Goal: Task Accomplishment & Management: Manage account settings

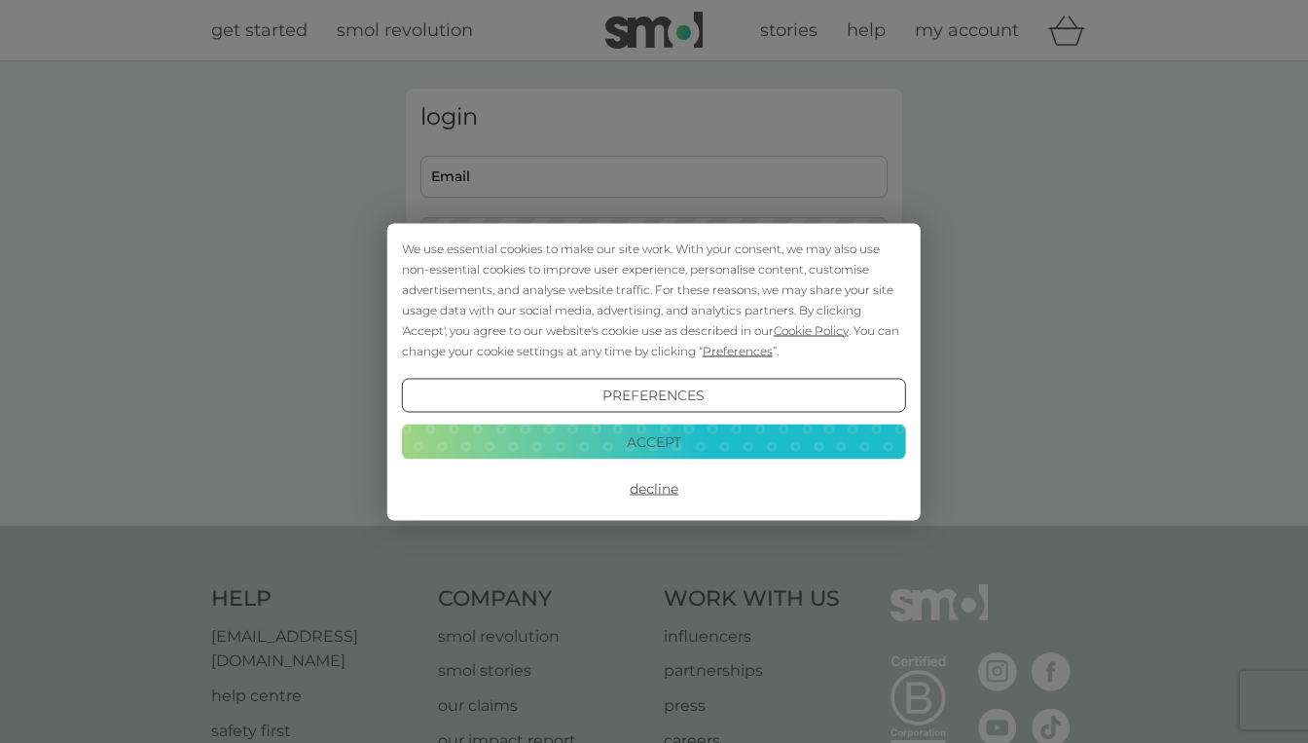
click at [584, 444] on button "Accept" at bounding box center [654, 441] width 504 height 35
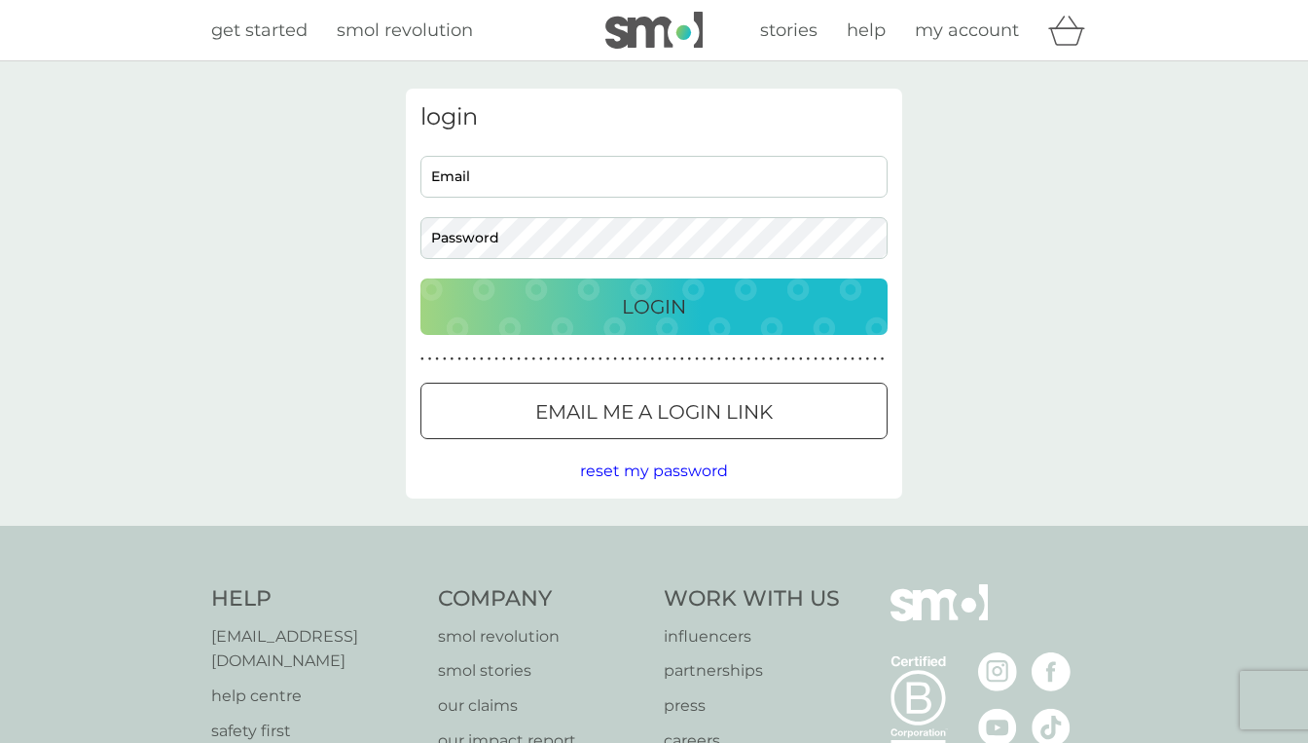
click at [551, 184] on input "Email" at bounding box center [653, 177] width 467 height 42
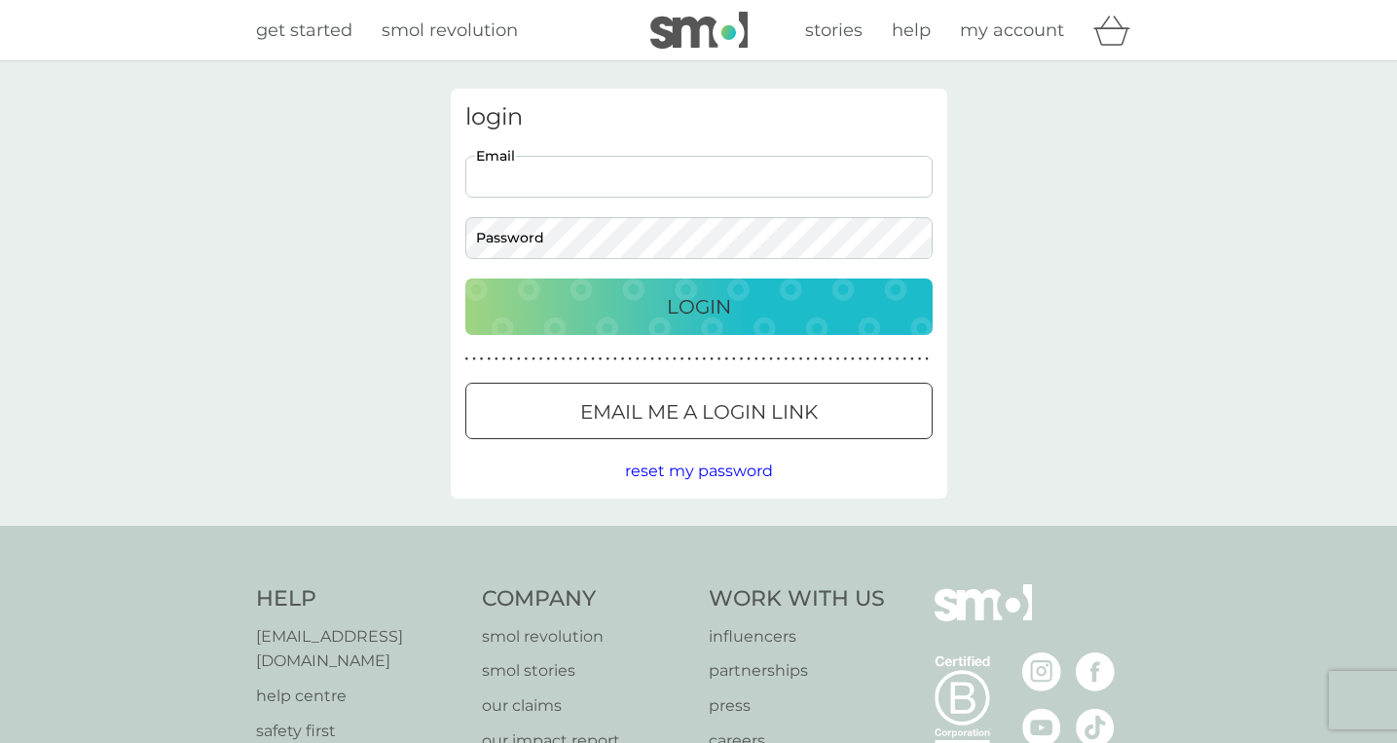
click at [669, 176] on input "Email" at bounding box center [698, 177] width 467 height 42
type input "[EMAIL_ADDRESS][DOMAIN_NAME]"
click at [774, 311] on div "Login" at bounding box center [699, 306] width 428 height 31
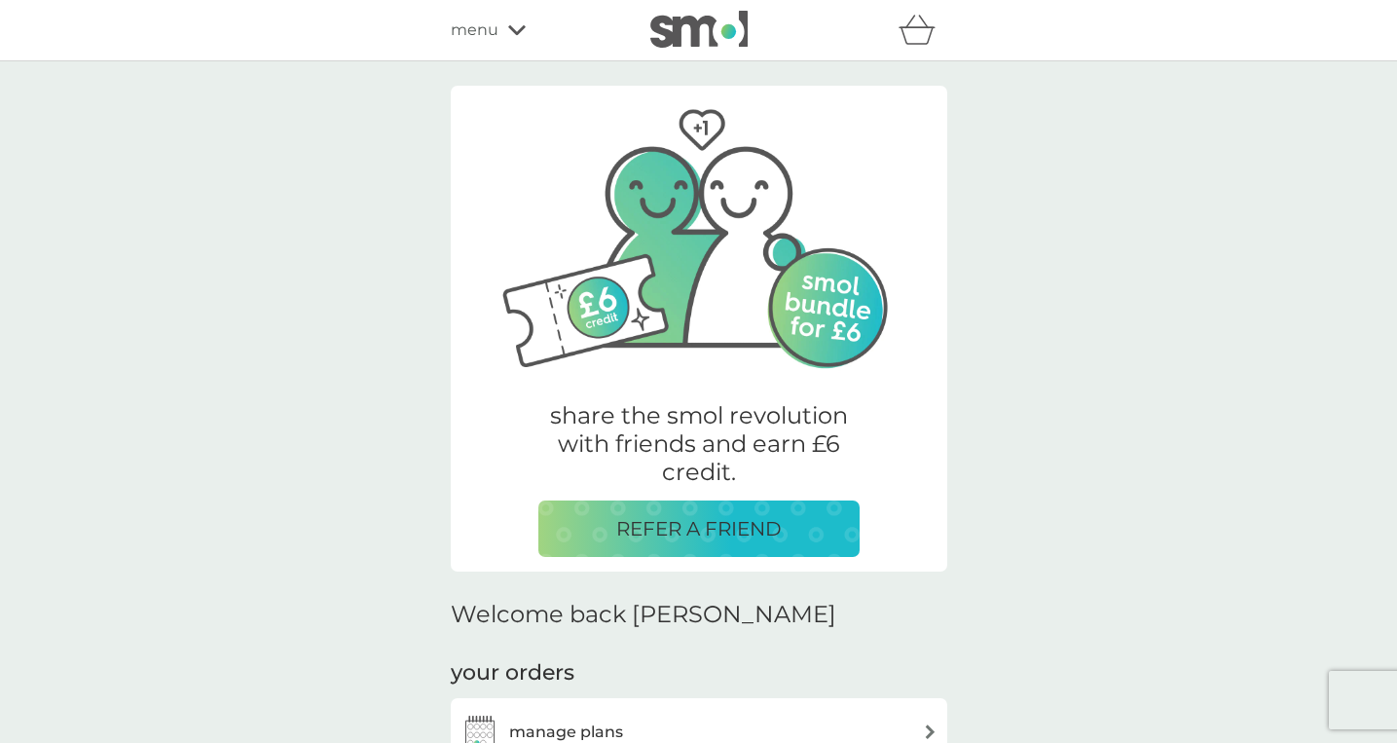
scroll to position [312, 0]
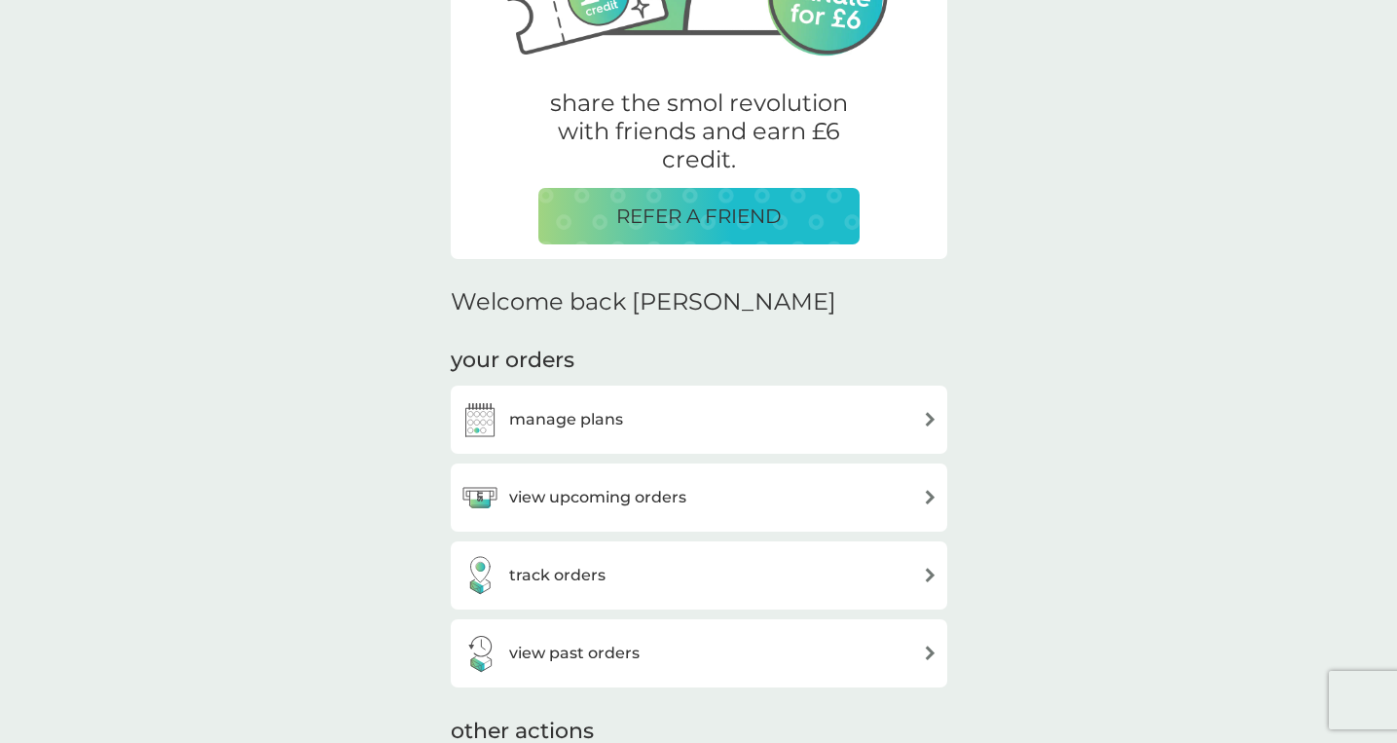
click at [767, 417] on div "manage plans" at bounding box center [698, 419] width 477 height 39
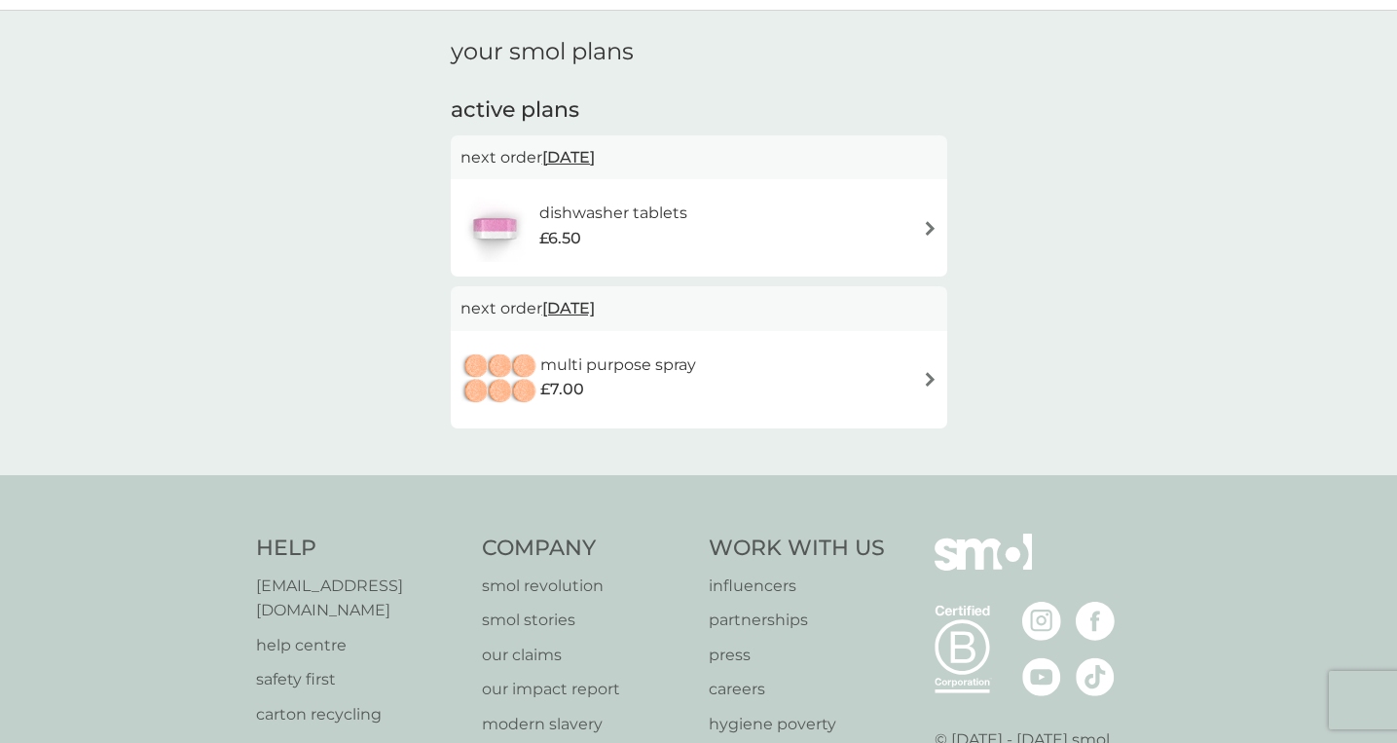
scroll to position [66, 0]
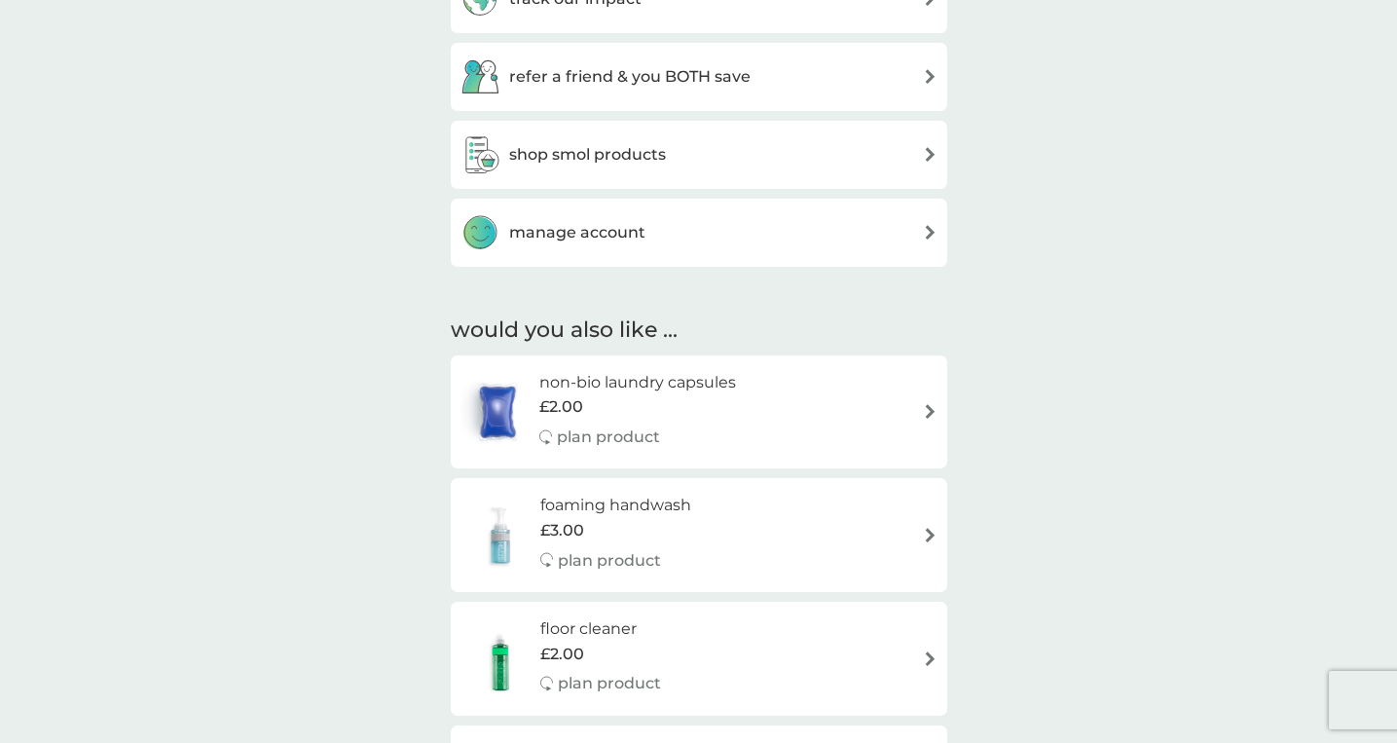
scroll to position [1107, 0]
click at [673, 237] on div "manage account" at bounding box center [698, 229] width 477 height 39
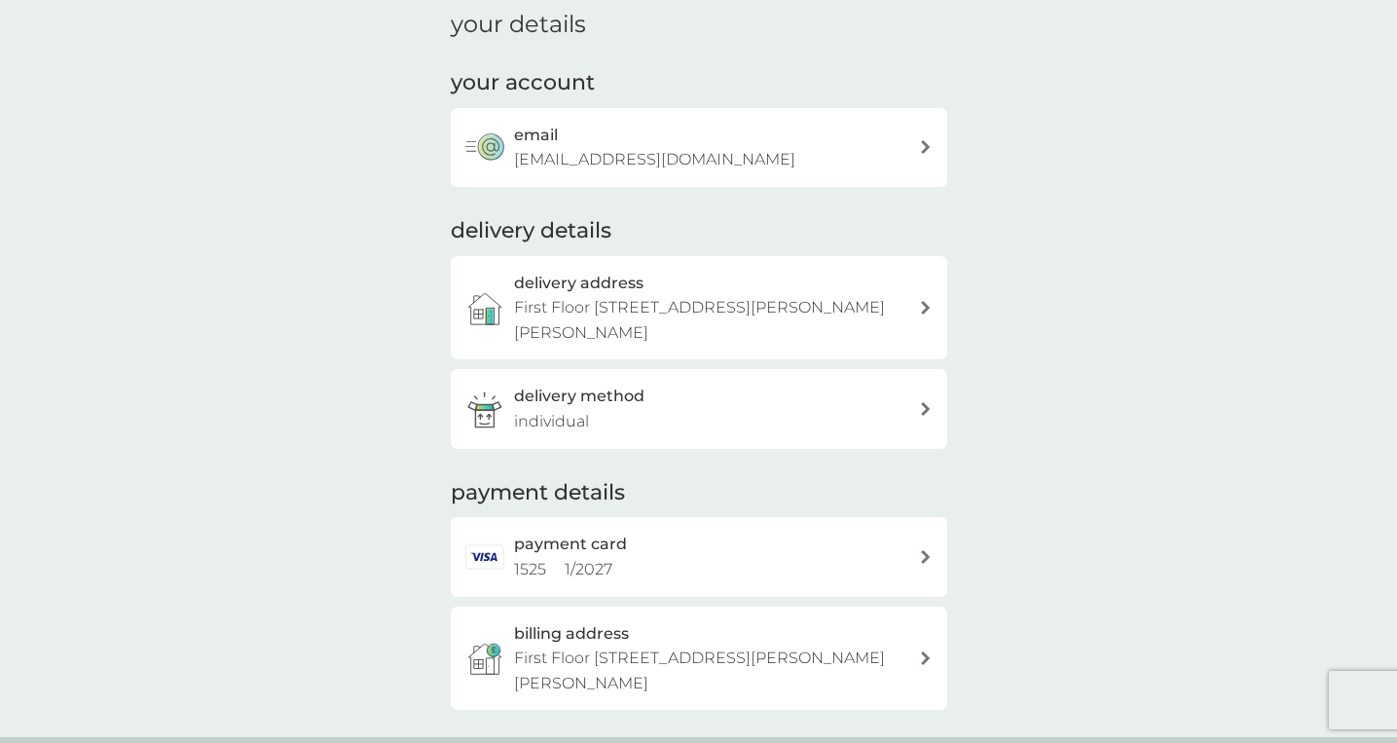
scroll to position [65, 0]
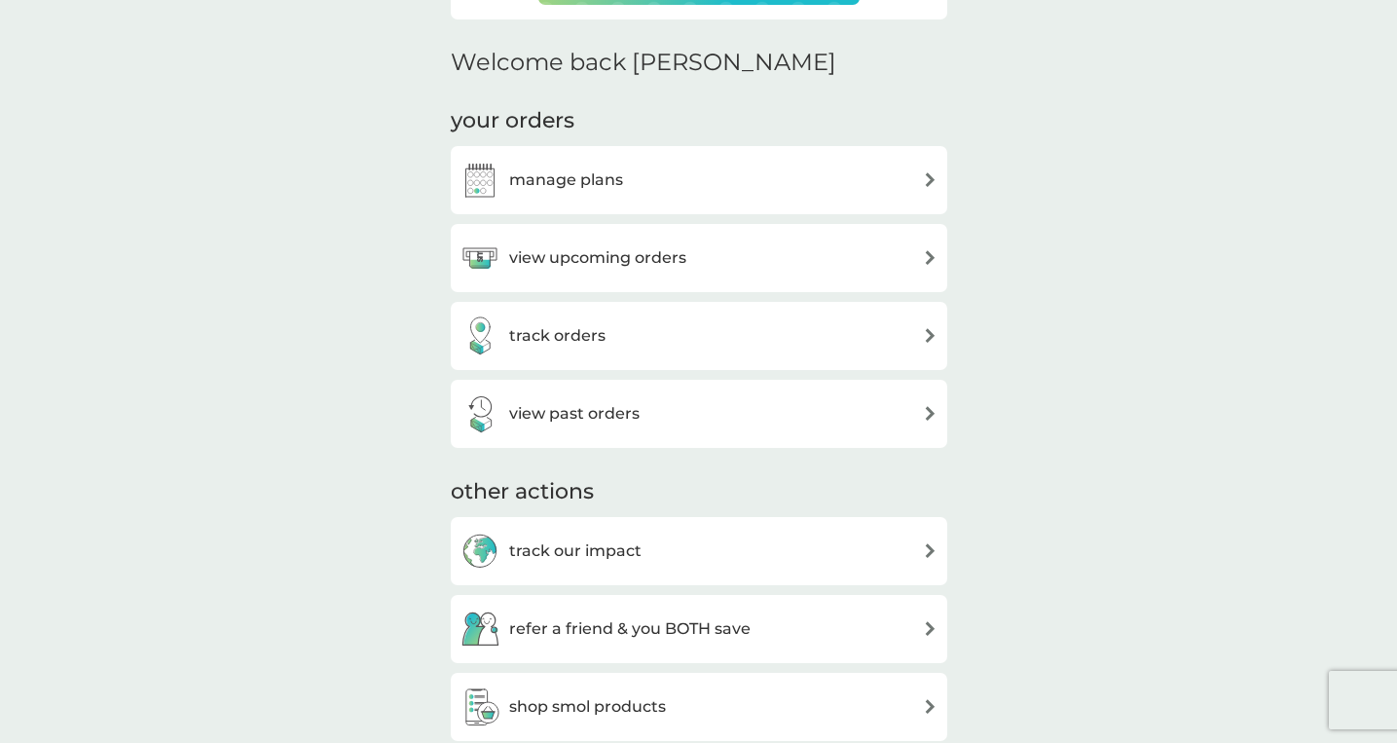
scroll to position [491, 0]
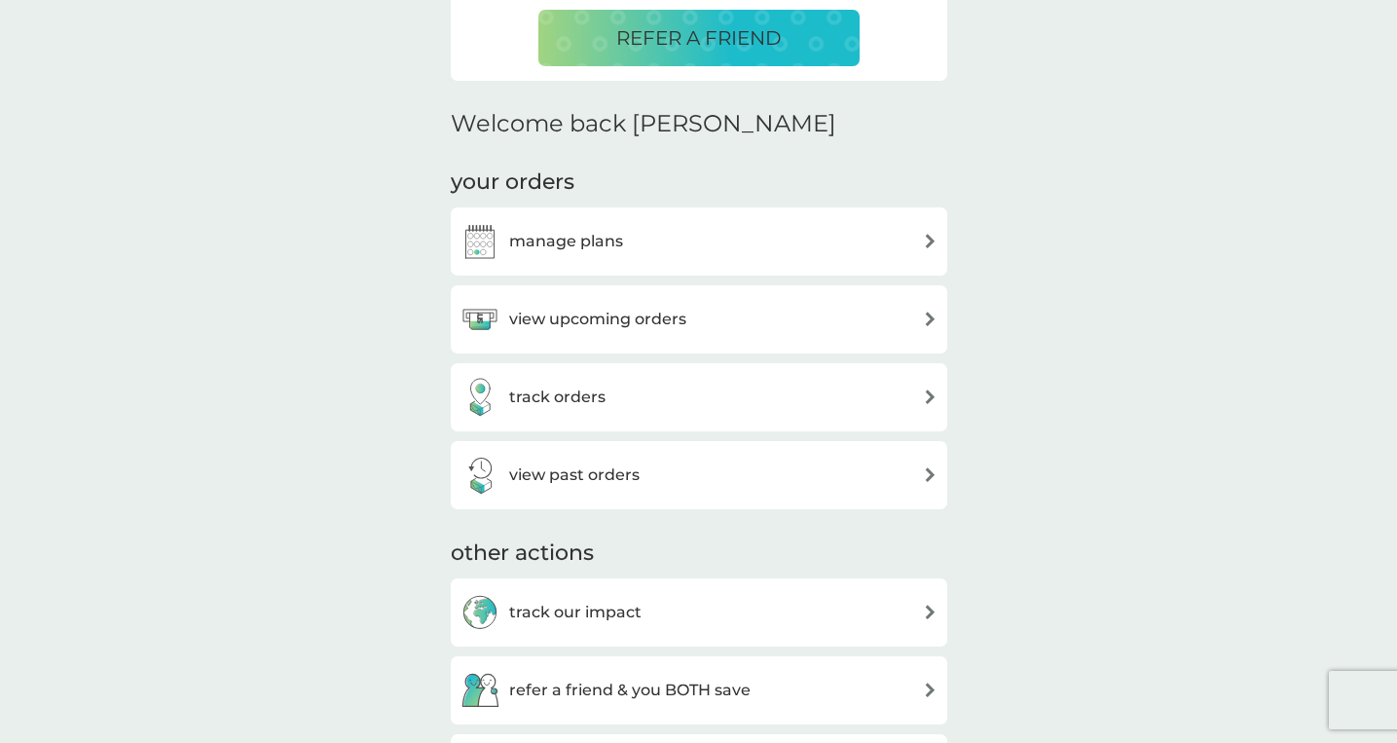
click at [627, 244] on div "manage plans" at bounding box center [698, 241] width 477 height 39
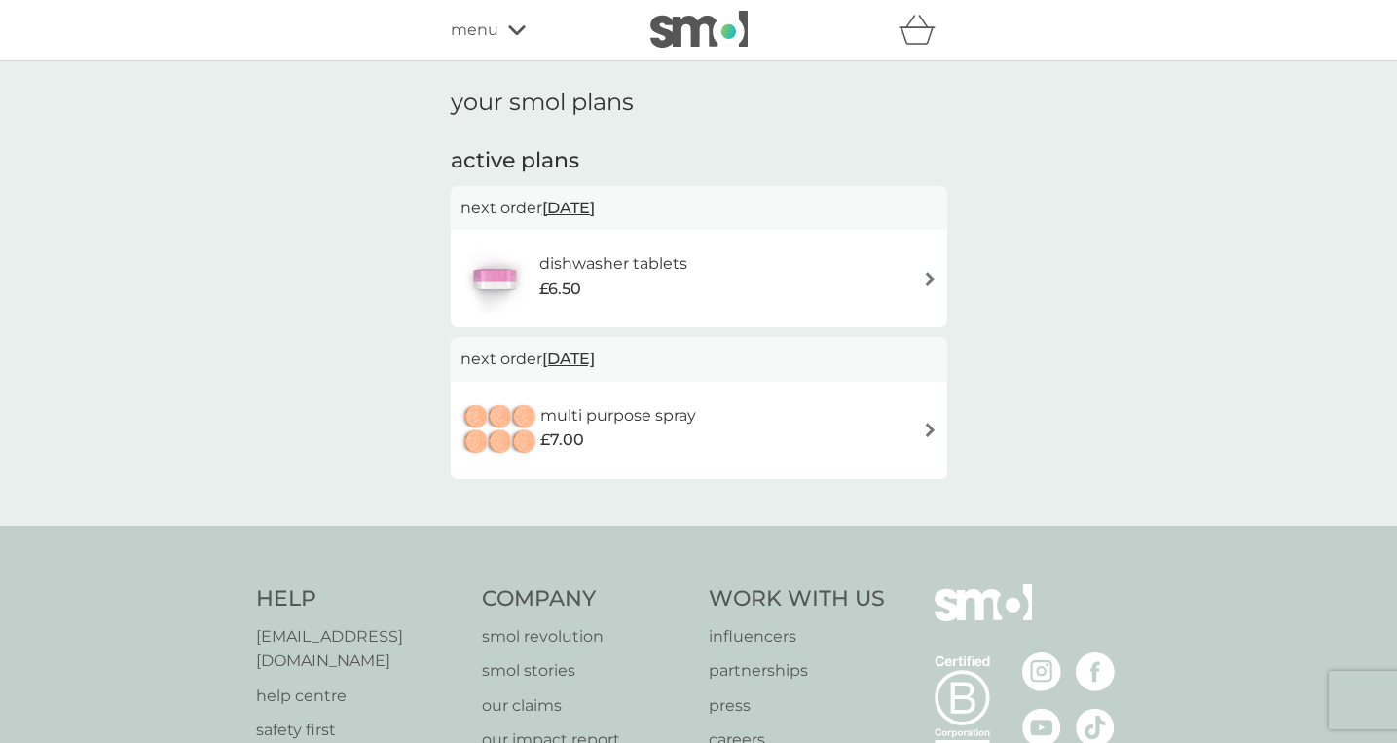
click at [630, 276] on div "£6.50" at bounding box center [613, 288] width 148 height 25
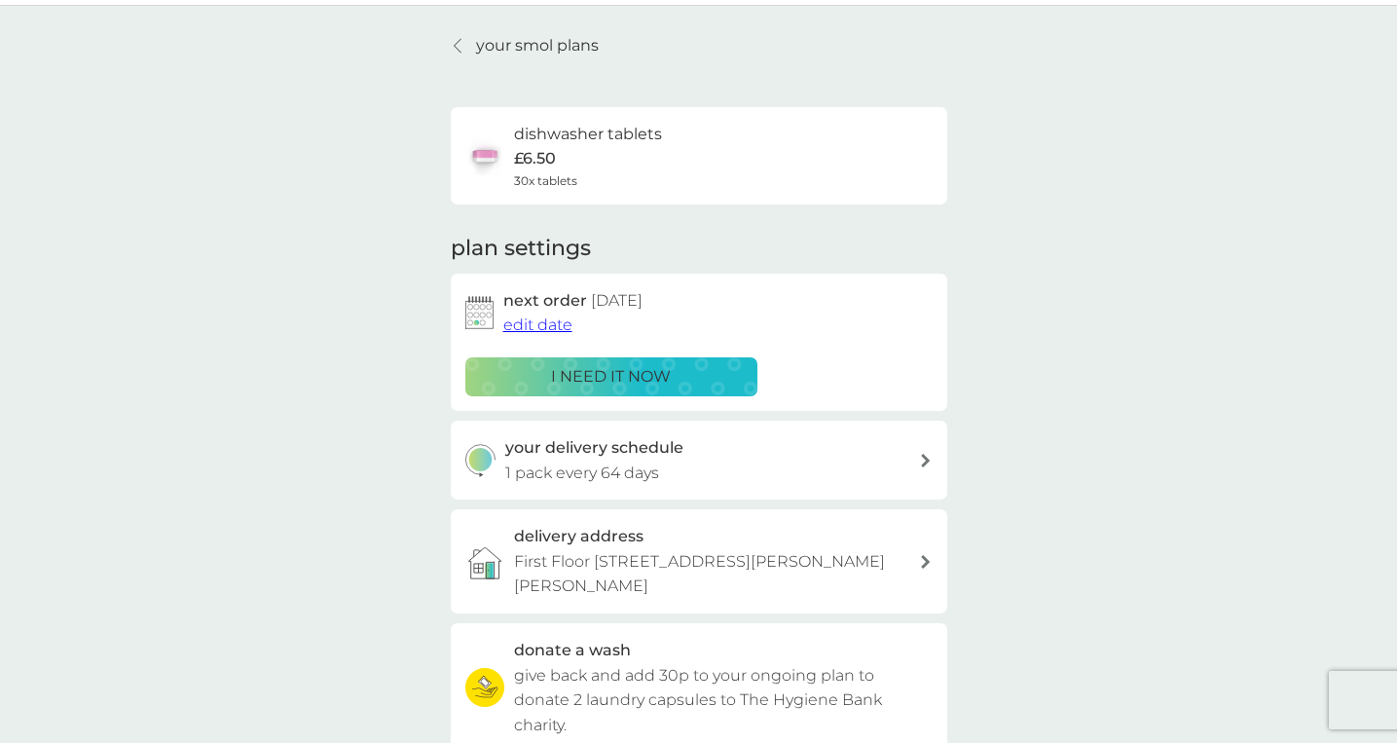
scroll to position [499, 0]
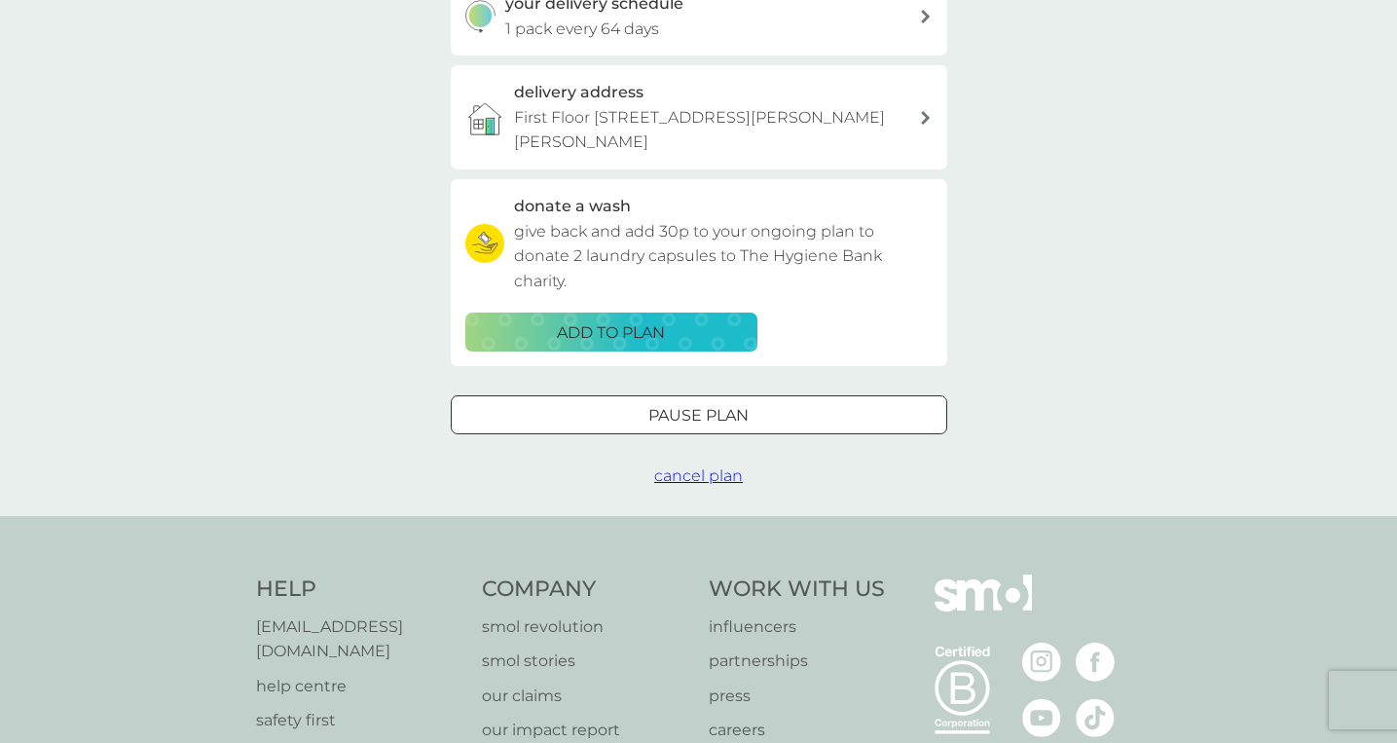
click at [707, 474] on span "cancel plan" at bounding box center [698, 475] width 89 height 18
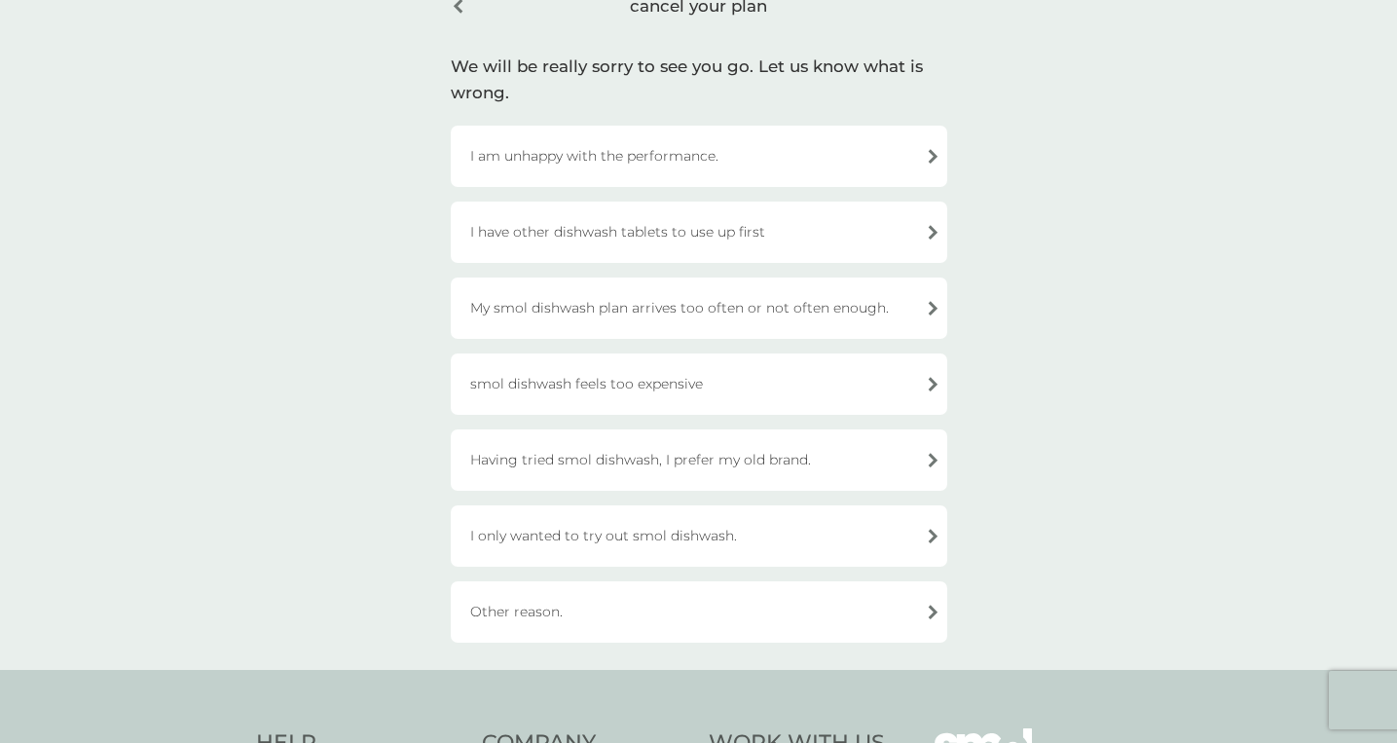
scroll to position [110, 0]
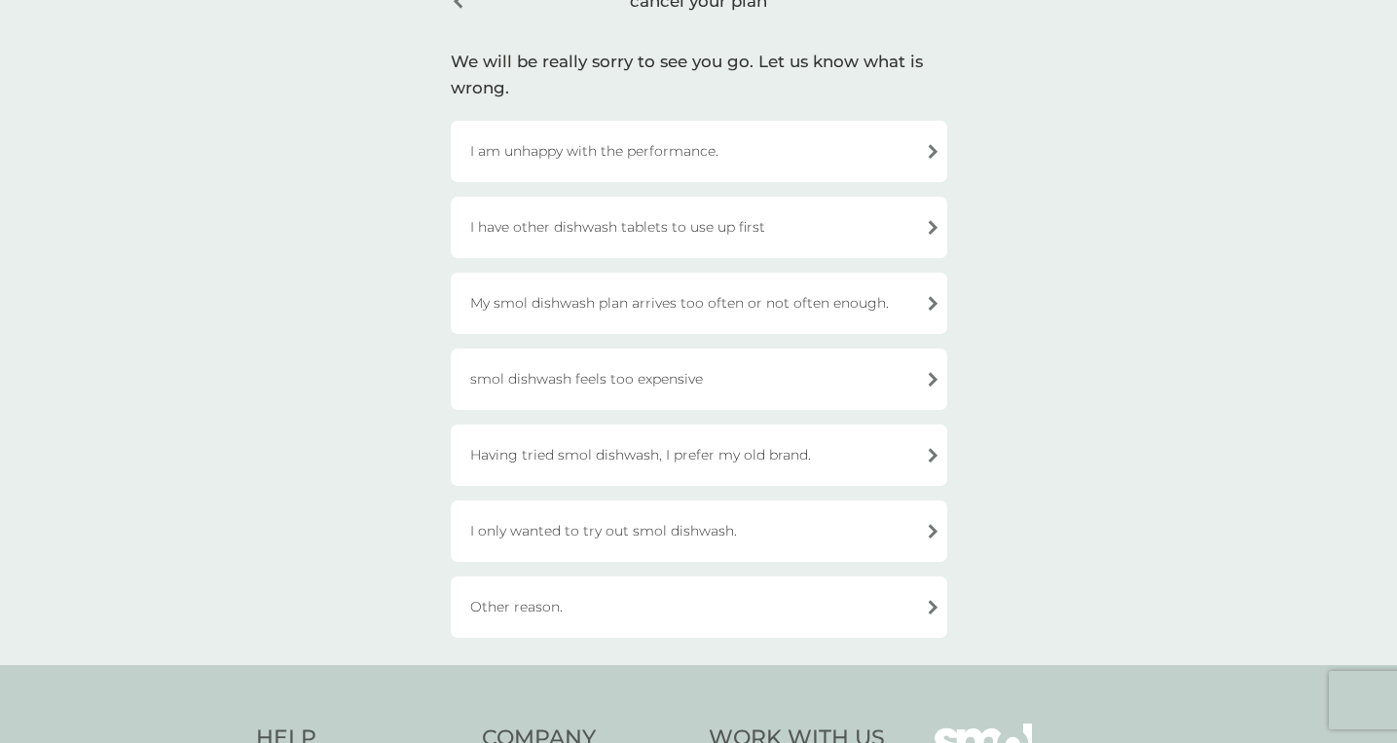
click at [532, 612] on div "Other reason." at bounding box center [699, 606] width 496 height 61
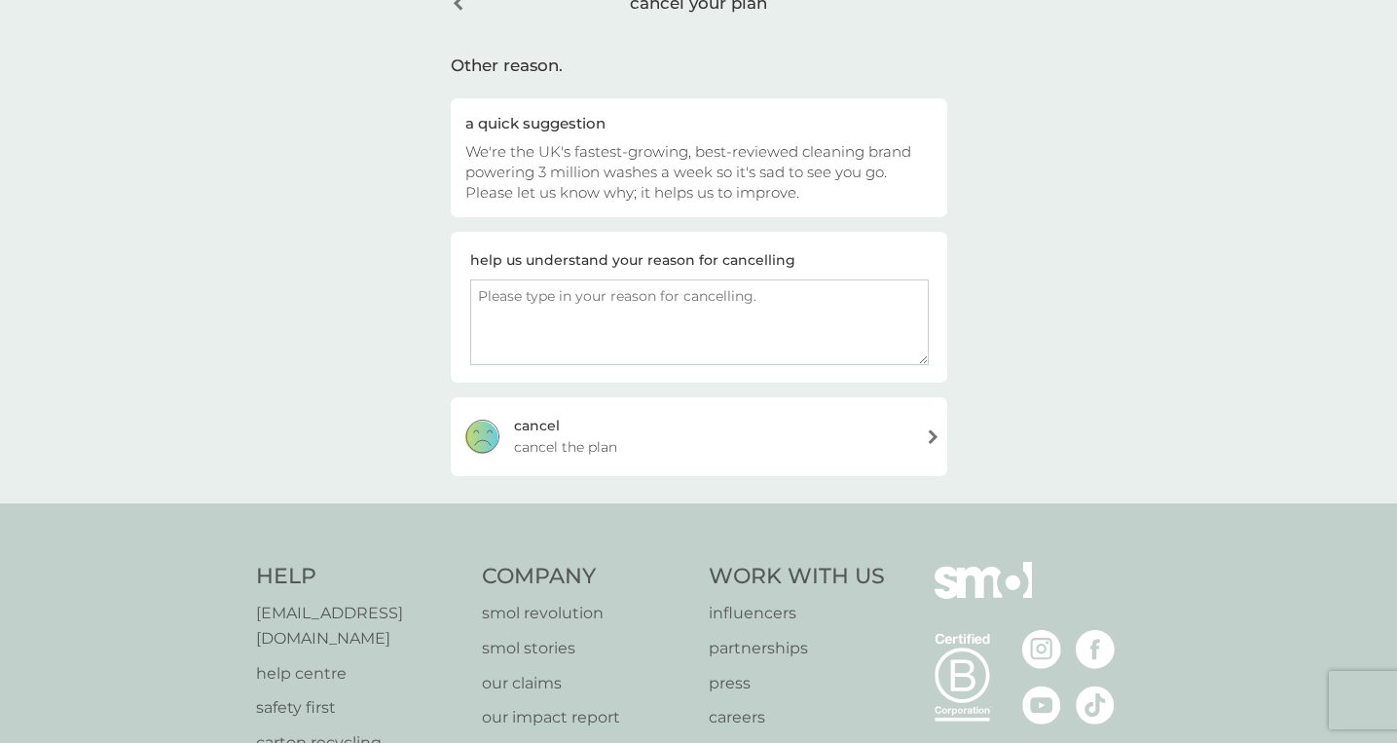
click at [644, 324] on textarea at bounding box center [699, 322] width 458 height 86
type textarea "I am moving to the [GEOGRAPHIC_DATA]"
click at [638, 443] on div "[PERSON_NAME] the plan" at bounding box center [699, 436] width 496 height 78
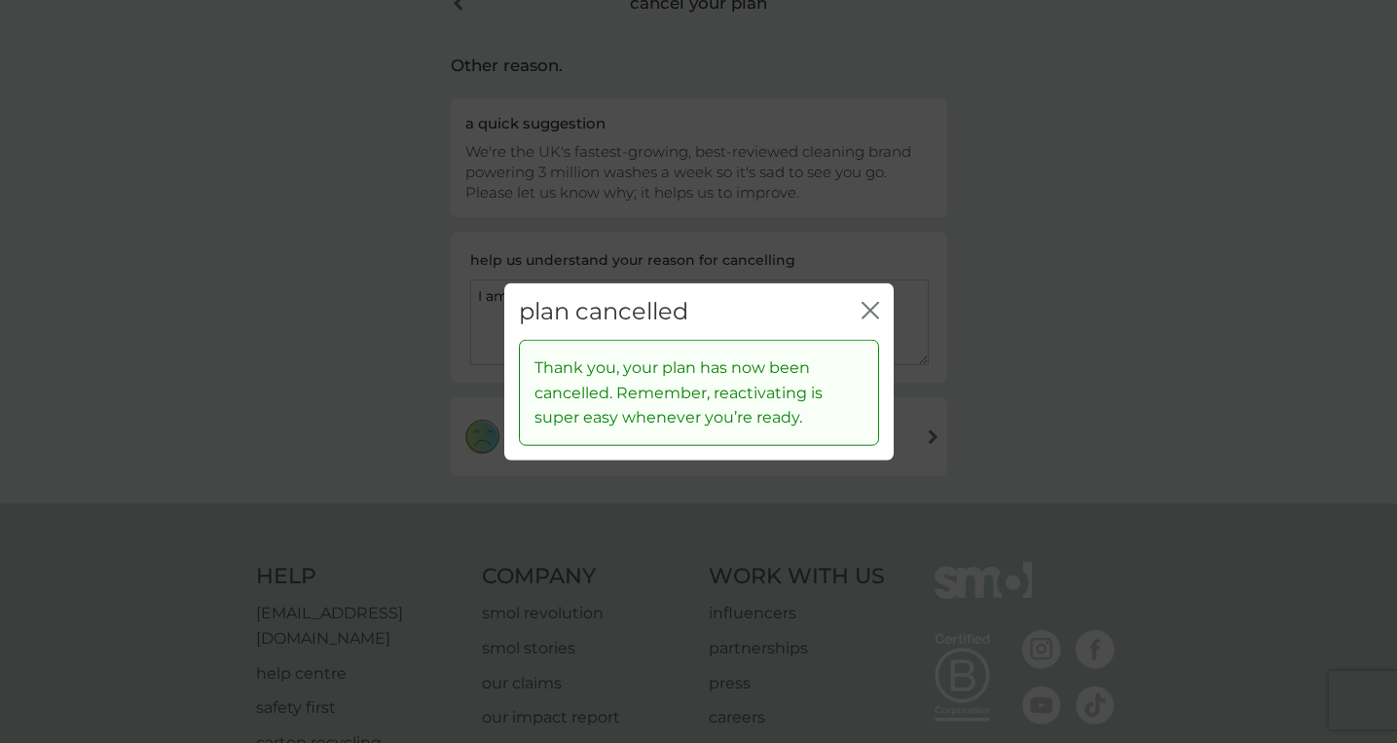
click at [872, 304] on icon "close" at bounding box center [870, 310] width 18 height 18
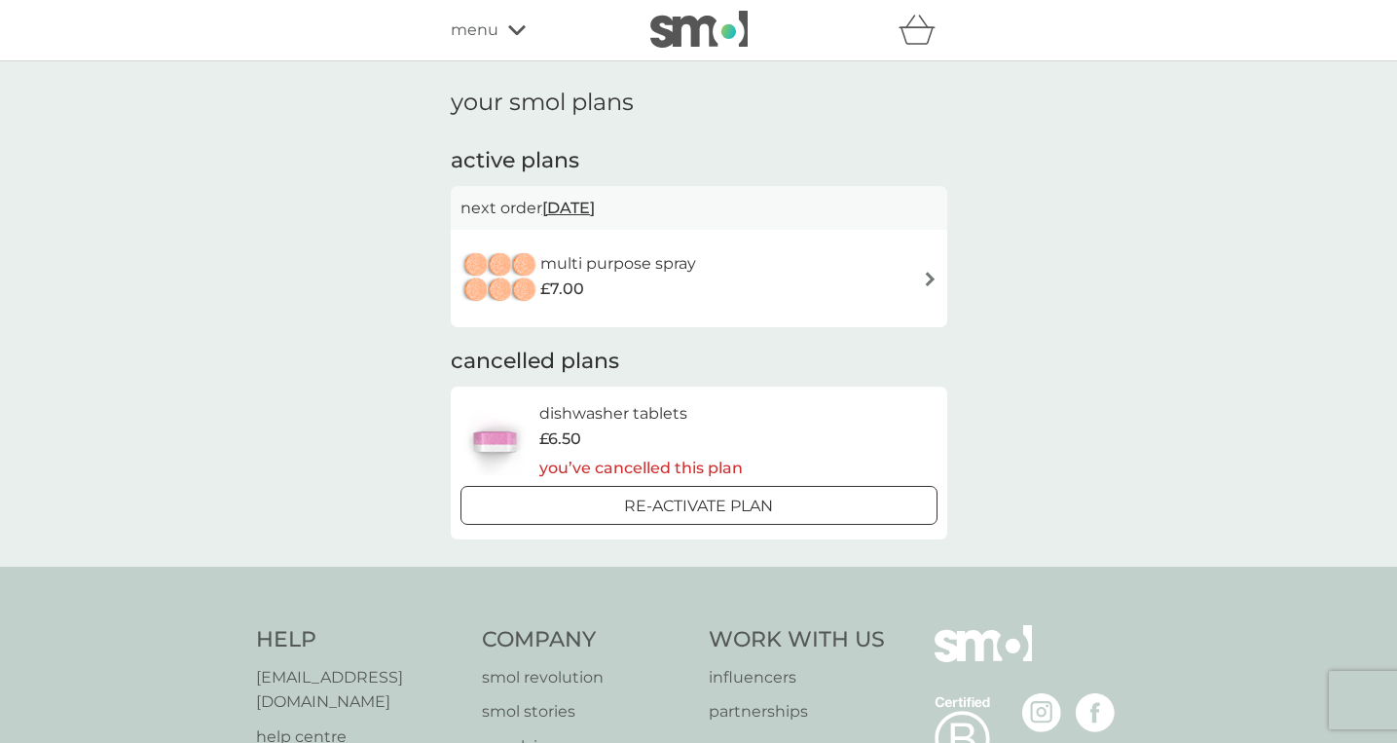
click at [713, 270] on div "multi purpose spray £7.00" at bounding box center [627, 278] width 175 height 55
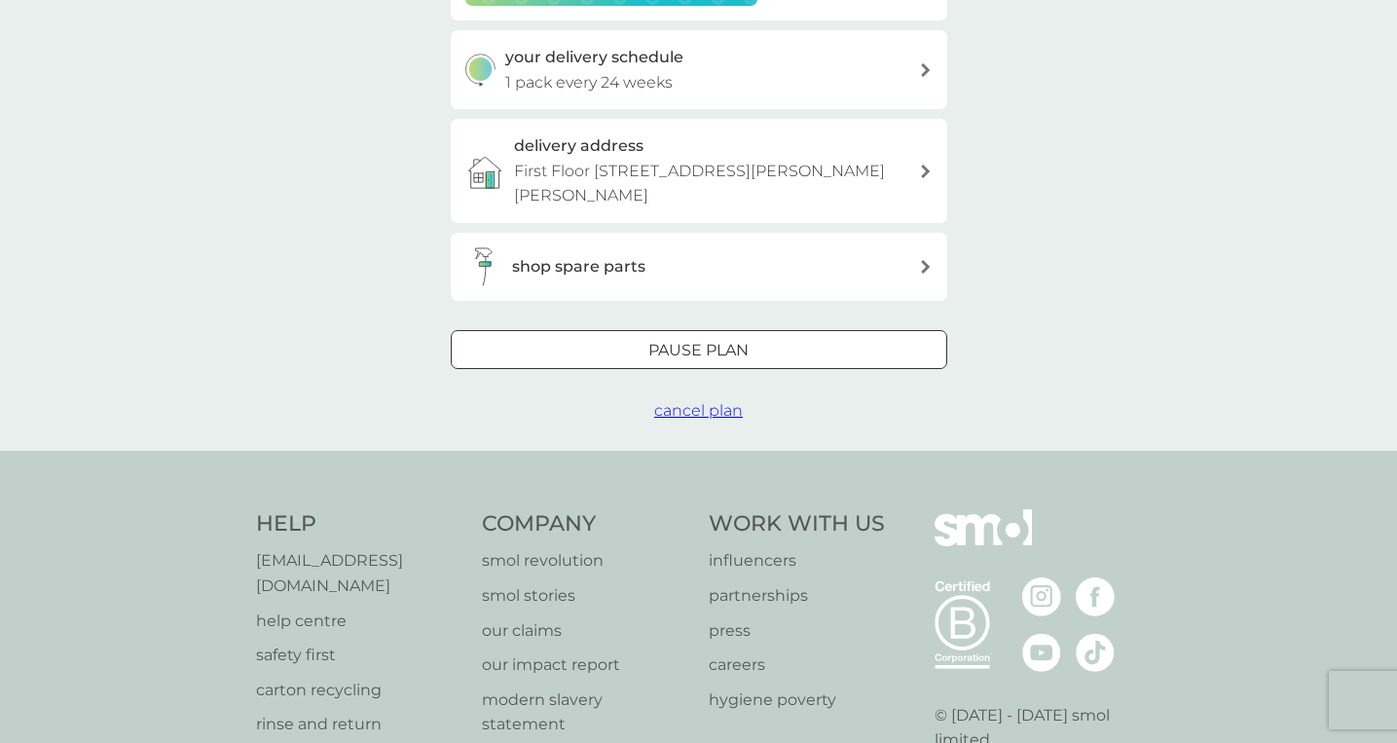
scroll to position [392, 0]
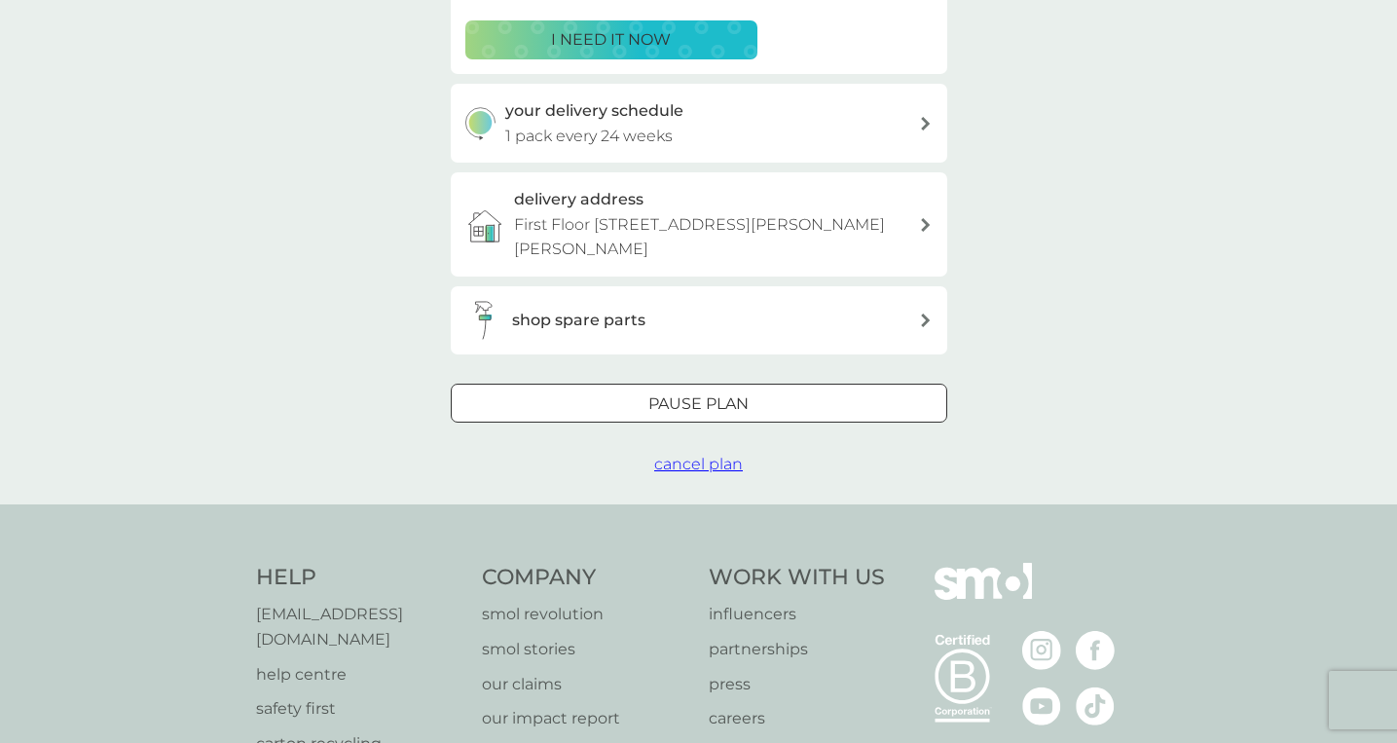
click at [675, 473] on button "cancel plan" at bounding box center [698, 464] width 89 height 25
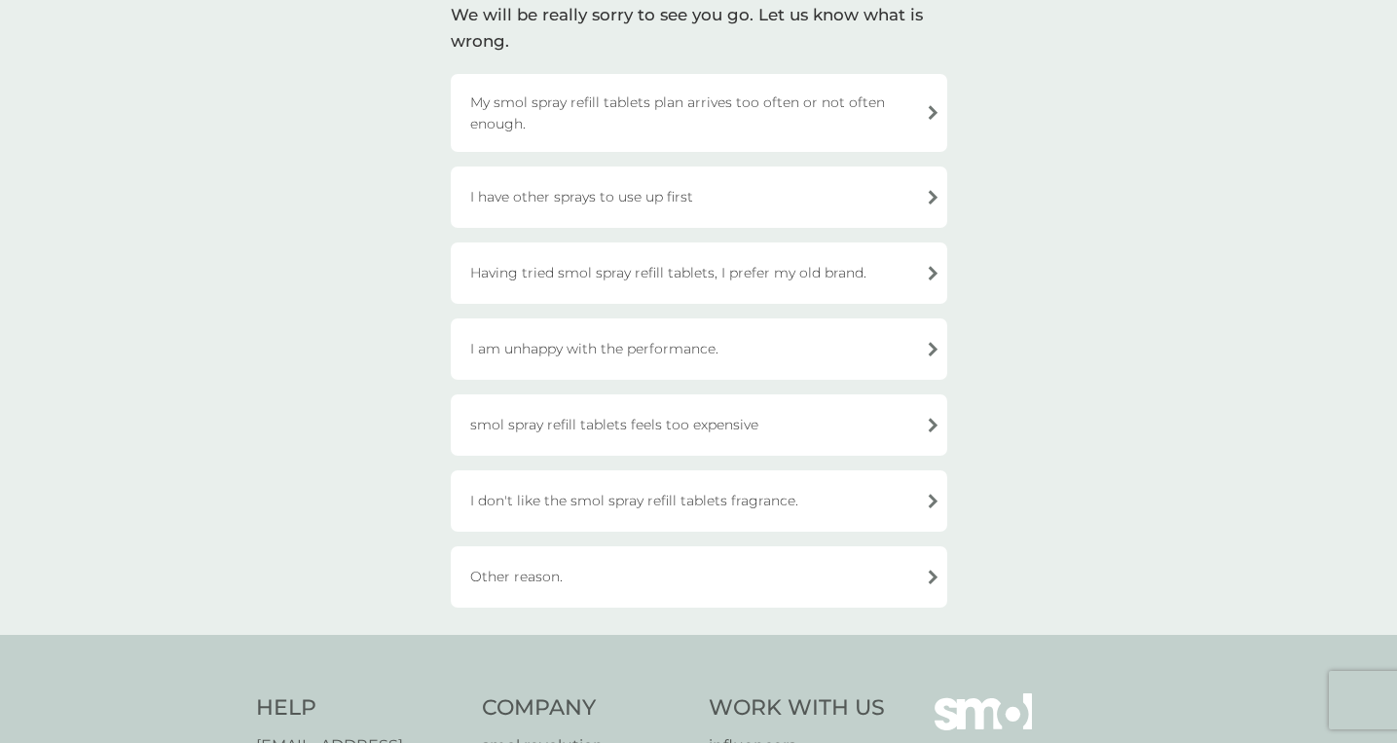
scroll to position [228, 0]
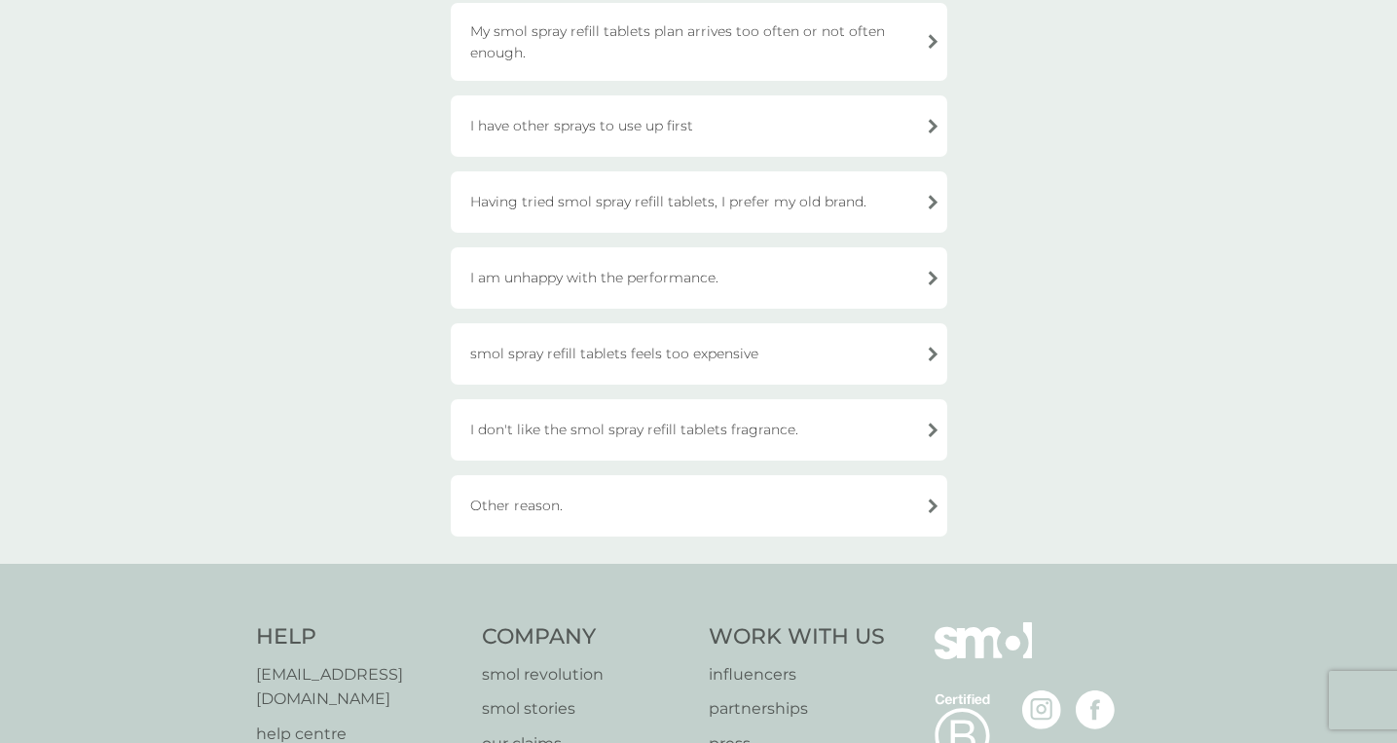
click at [610, 523] on div "Other reason." at bounding box center [699, 505] width 496 height 61
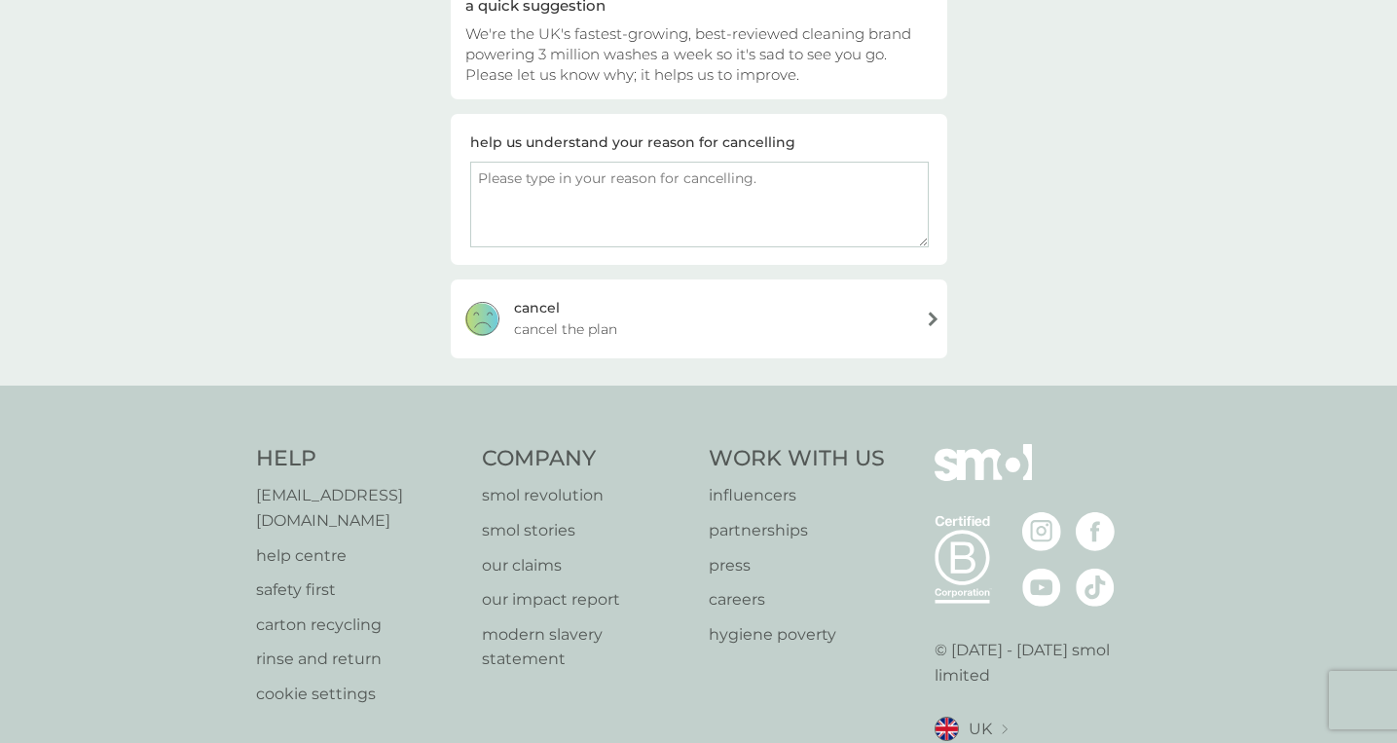
click at [610, 200] on textarea at bounding box center [699, 205] width 458 height 86
type textarea "I am moving to the [GEOGRAPHIC_DATA]"
click at [667, 319] on div "[PERSON_NAME] the plan" at bounding box center [699, 318] width 496 height 78
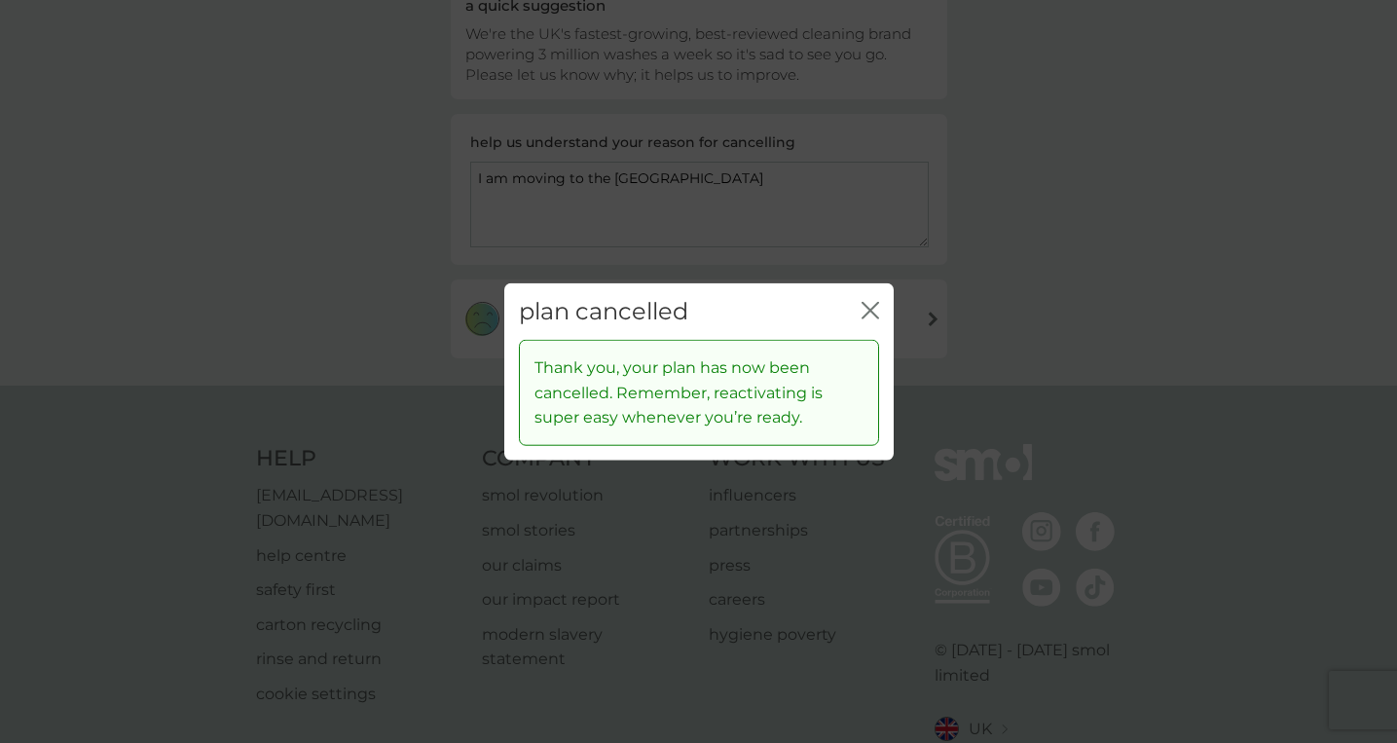
click at [873, 305] on icon "close" at bounding box center [874, 310] width 8 height 16
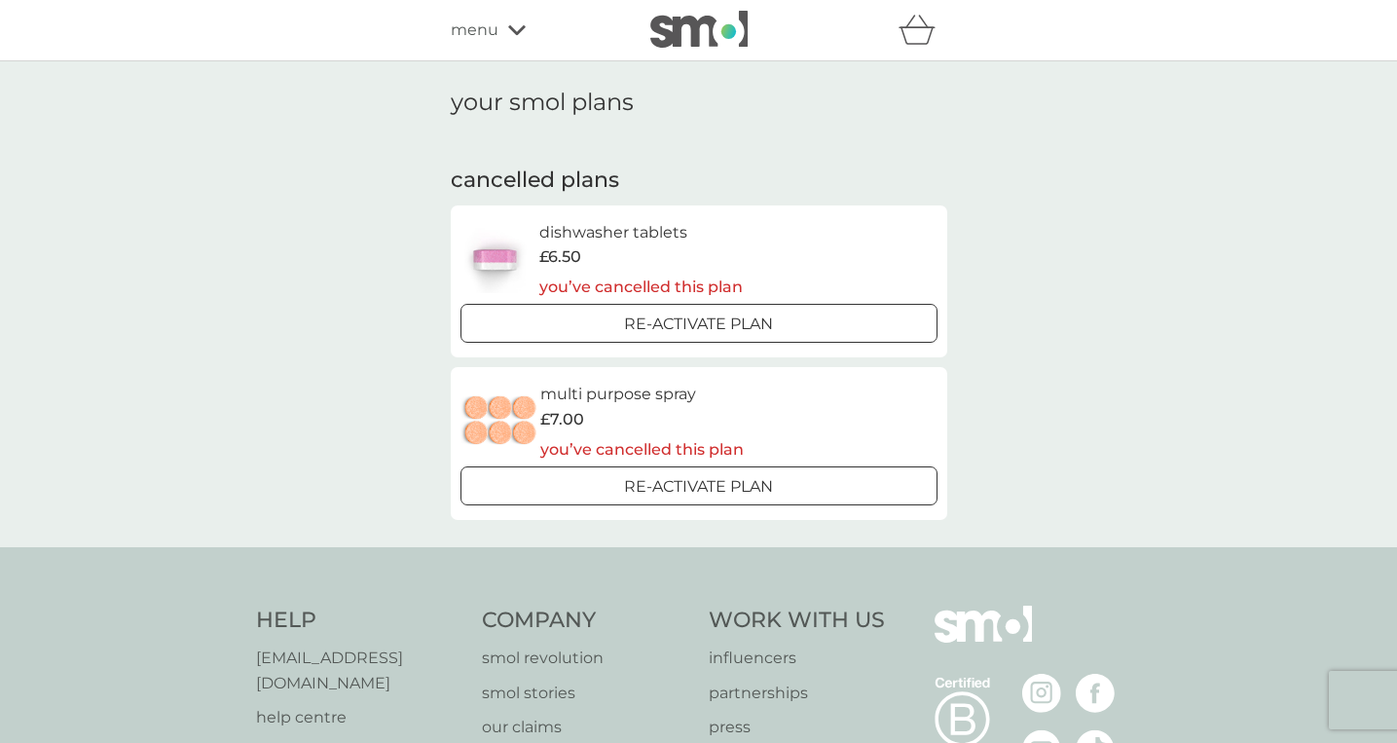
click at [495, 24] on span "menu" at bounding box center [475, 30] width 48 height 25
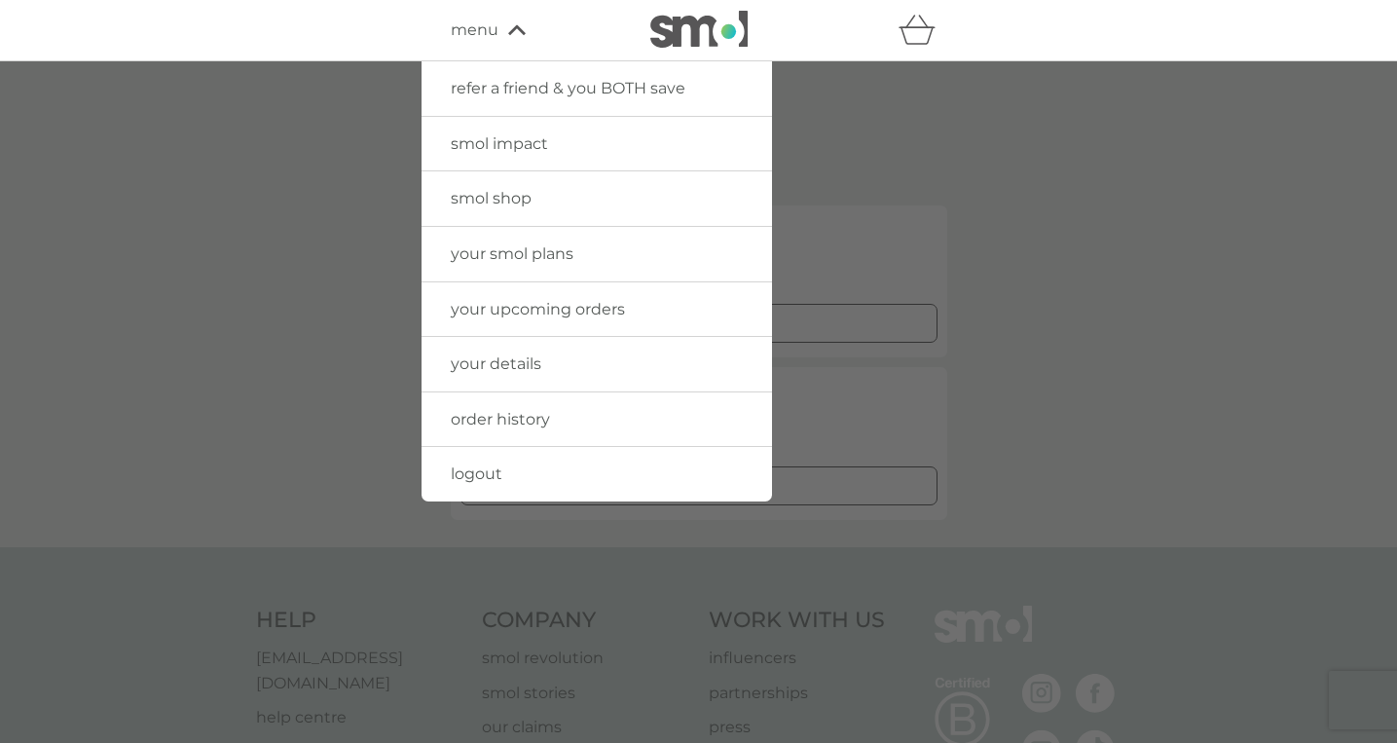
click at [1185, 139] on div at bounding box center [698, 432] width 1397 height 743
